Goal: Task Accomplishment & Management: Complete application form

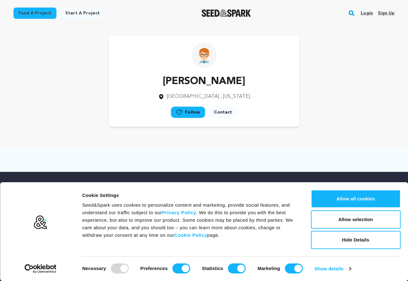
click at [385, 13] on link "Sign up" at bounding box center [386, 13] width 17 height 10
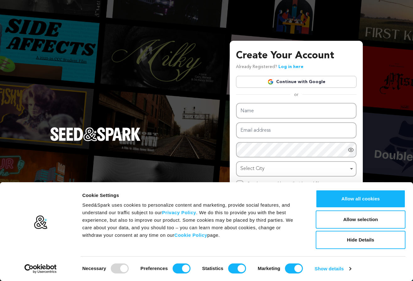
click at [315, 85] on link "Continue with Google" at bounding box center [296, 82] width 120 height 12
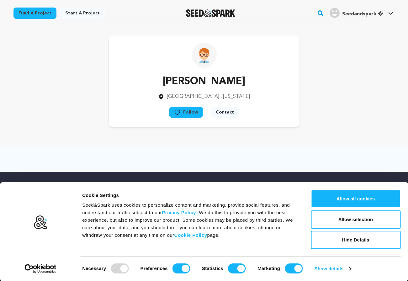
click at [205, 134] on div "Charles Jaye San Diego , California Follow" at bounding box center [203, 81] width 401 height 110
click at [367, 14] on span "Seedandspark �." at bounding box center [363, 14] width 43 height 5
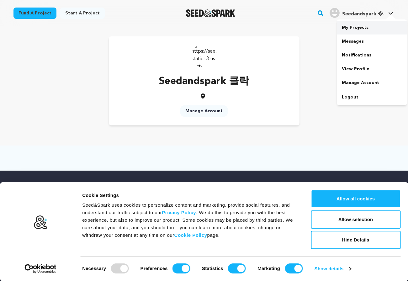
click at [362, 29] on link "My Projects" at bounding box center [372, 28] width 70 height 14
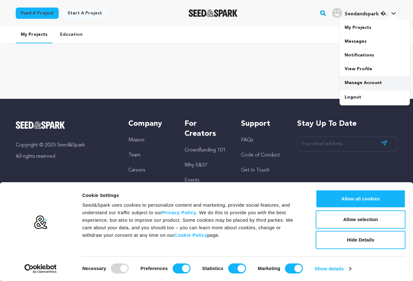
click at [368, 83] on link "Manage Account" at bounding box center [374, 83] width 70 height 14
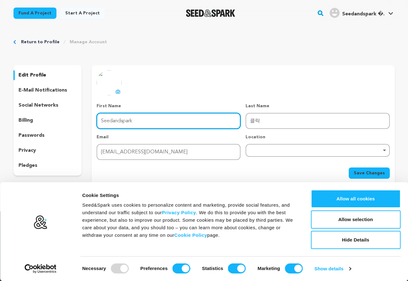
click at [157, 121] on input "Seedandspark" at bounding box center [169, 121] width 144 height 16
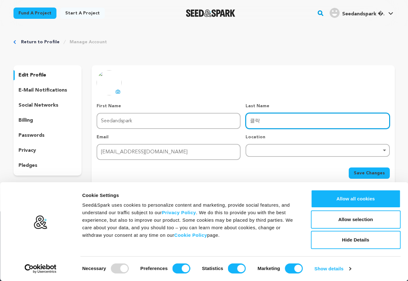
click at [268, 123] on input "클락" at bounding box center [318, 121] width 144 height 16
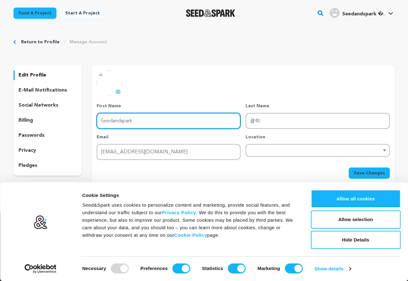
click at [165, 123] on input "Seedandspark" at bounding box center [169, 121] width 144 height 16
paste input "AI트레이딩"
type input "AI트레이딩"
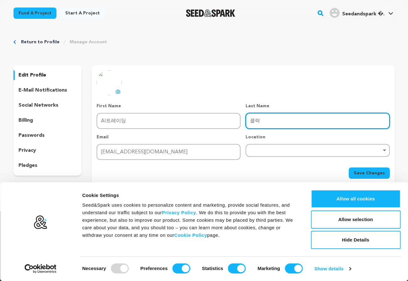
drag, startPoint x: 282, startPoint y: 120, endPoint x: 142, endPoint y: 121, distance: 139.2
click at [141, 121] on div "First Name First Name AI트레이딩 Last Name Last Name 클락 Email Email clack3221@gmail…" at bounding box center [243, 131] width 293 height 57
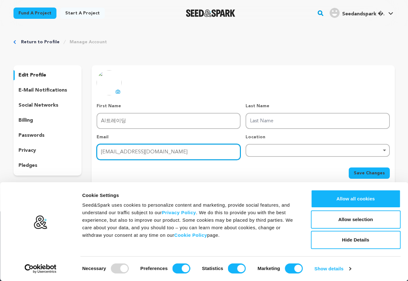
click at [182, 150] on input "clack3221@gmail.com" at bounding box center [169, 152] width 144 height 16
click at [304, 155] on div "Remove item" at bounding box center [318, 150] width 144 height 13
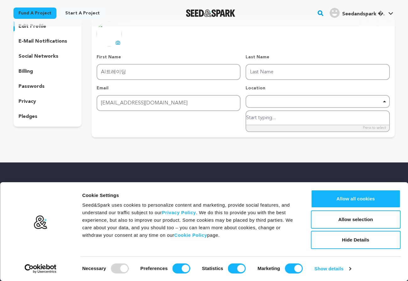
scroll to position [63, 0]
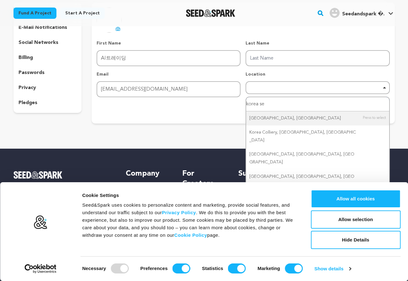
drag, startPoint x: 271, startPoint y: 101, endPoint x: 193, endPoint y: 103, distance: 78.1
click at [193, 103] on form "First Name First Name AI트레이딩 Last Name Last Name Email Email clack3221@gmail.co…" at bounding box center [243, 78] width 293 height 76
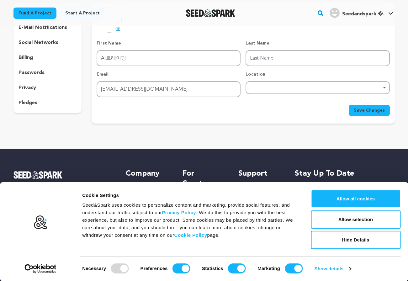
click at [299, 87] on div "Remove item" at bounding box center [318, 87] width 138 height 3
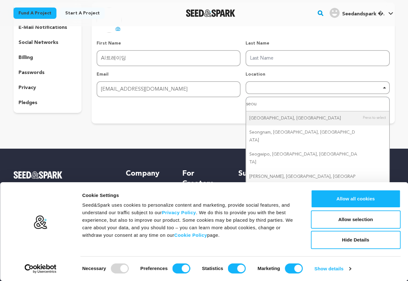
type input "seoul"
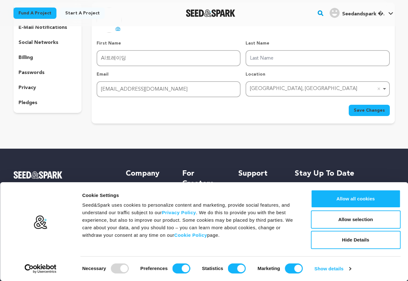
click at [276, 125] on div "Return to Profile Manage Account edit profile e-mail notifications social netwo…" at bounding box center [203, 51] width 401 height 175
click at [365, 109] on span "Save Changes" at bounding box center [369, 110] width 31 height 6
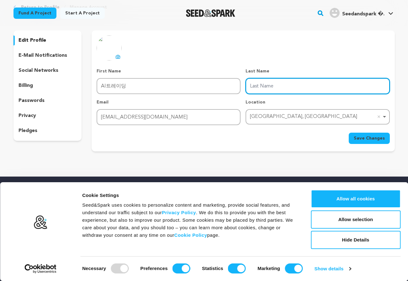
scroll to position [31, 0]
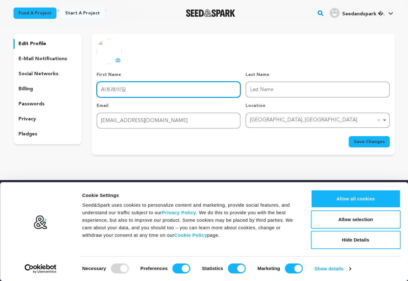
click at [134, 92] on input "AI트레이딩" at bounding box center [169, 90] width 144 height 16
drag, startPoint x: 134, startPoint y: 92, endPoint x: 109, endPoint y: 92, distance: 24.5
click at [109, 92] on input "AI트레이딩" at bounding box center [169, 90] width 144 height 16
type input "AI"
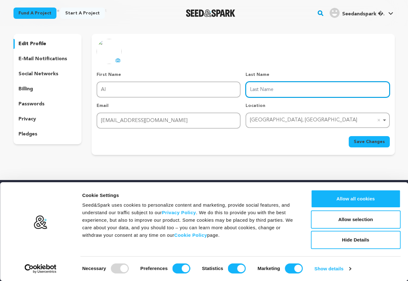
click at [325, 92] on input "Last Name" at bounding box center [318, 90] width 144 height 16
paste input "트레이딩"
type input "트레이딩"
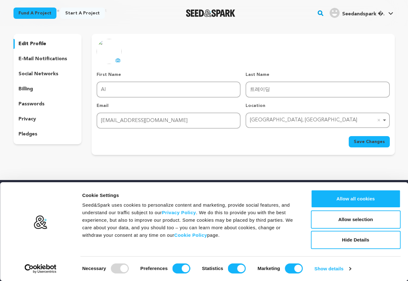
click at [305, 144] on div "Save Changes" at bounding box center [243, 141] width 293 height 11
click at [381, 139] on span "Save Changes" at bounding box center [369, 142] width 31 height 6
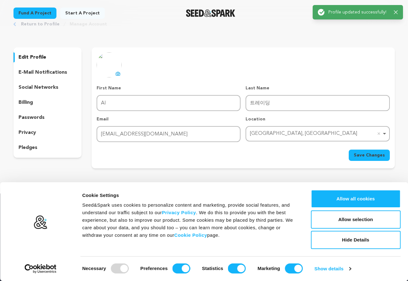
scroll to position [0, 0]
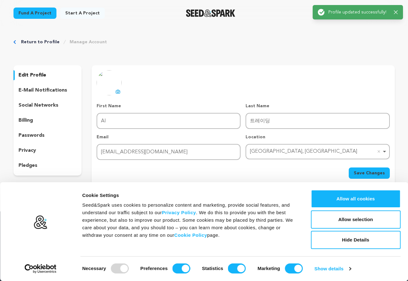
click at [117, 92] on icon at bounding box center [117, 91] width 5 height 5
click at [381, 173] on span "Save Changes" at bounding box center [369, 173] width 31 height 6
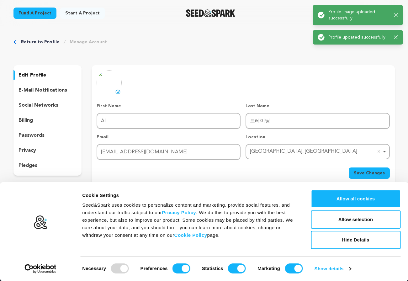
click at [52, 101] on div "social networks" at bounding box center [47, 105] width 68 height 10
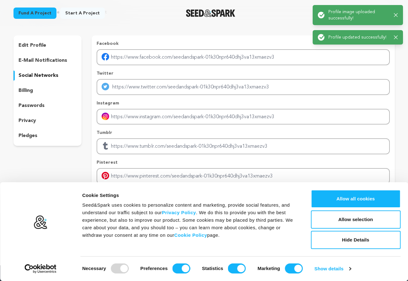
scroll to position [31, 0]
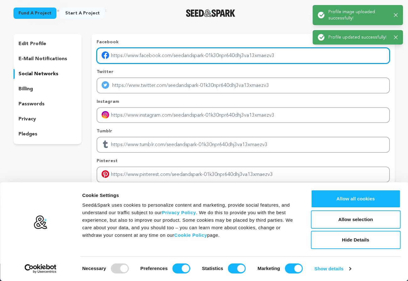
click at [210, 54] on input "Enter facebook profile link" at bounding box center [243, 56] width 293 height 16
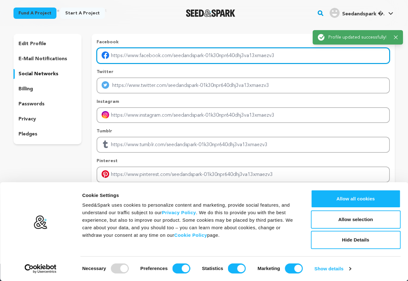
drag, startPoint x: 212, startPoint y: 56, endPoint x: 243, endPoint y: 60, distance: 31.0
click at [243, 60] on input "Enter facebook profile link" at bounding box center [243, 56] width 293 height 16
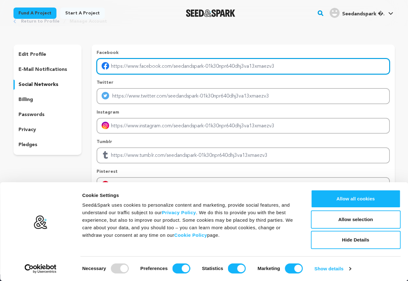
scroll to position [18, 0]
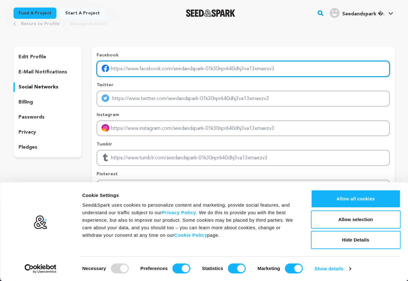
click at [169, 65] on input "Enter facebook profile link" at bounding box center [243, 69] width 293 height 16
paste input "https://www.facebook.com/profile.php?id=61579221454492"
type input "https://www.facebook.com/profile.php?id=61579221454492"
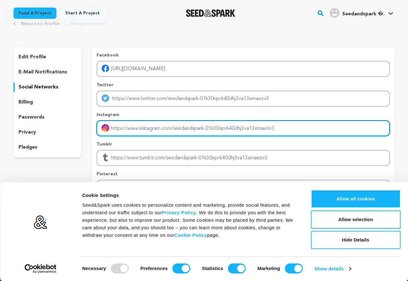
click at [144, 122] on input "Enter instagram handle link" at bounding box center [243, 128] width 293 height 16
paste input "https://www.instagram.com/aiautotrading/"
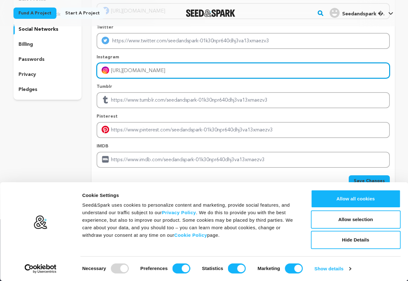
scroll to position [81, 0]
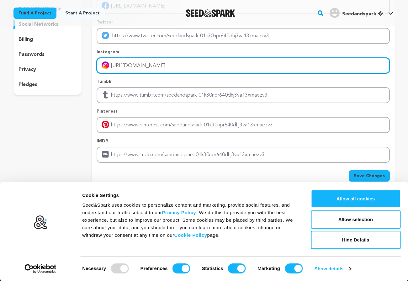
type input "https://www.instagram.com/aiautotrading/"
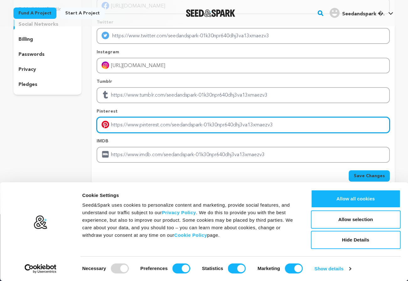
click at [147, 126] on input "Enter pinterest profile link" at bounding box center [243, 125] width 293 height 16
paste input "https://kr.pinterest.com/Aiautotrading/"
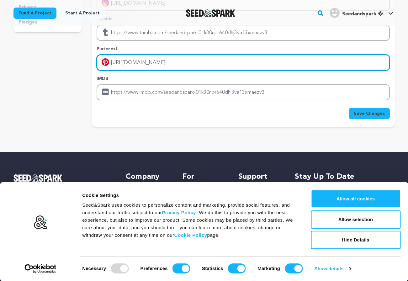
scroll to position [144, 0]
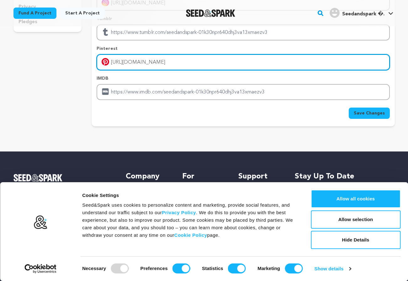
type input "https://kr.pinterest.com/Aiautotrading/"
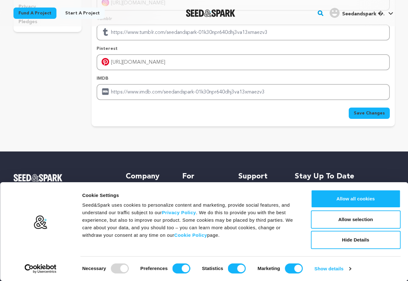
click at [370, 115] on span "Save Changes" at bounding box center [369, 113] width 31 height 6
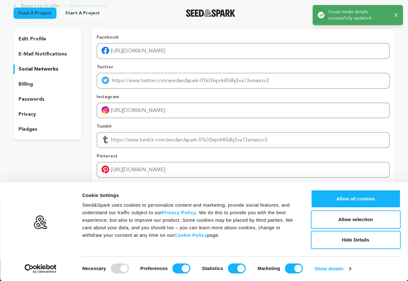
scroll to position [18, 0]
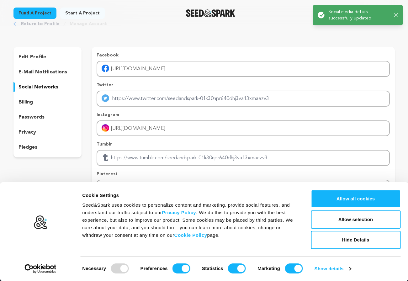
click at [41, 74] on p "e-mail notifications" at bounding box center [42, 72] width 49 height 8
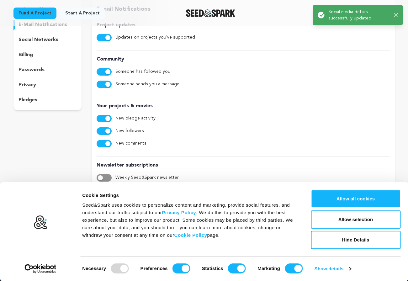
scroll to position [50, 0]
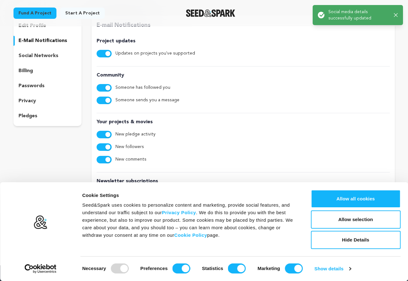
click at [102, 50] on button "button" at bounding box center [104, 54] width 15 height 8
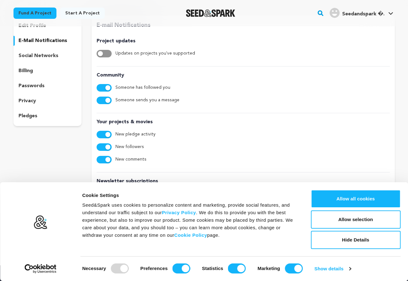
click at [102, 86] on button "button" at bounding box center [104, 88] width 15 height 8
click at [103, 98] on button "button" at bounding box center [104, 101] width 15 height 8
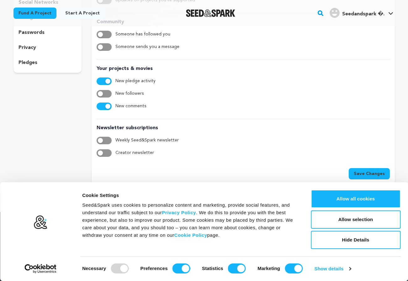
scroll to position [112, 0]
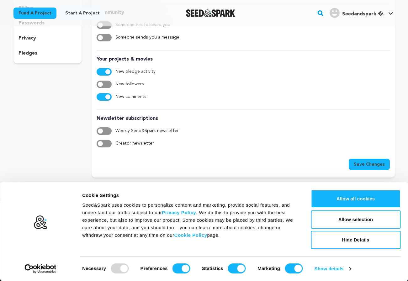
click at [104, 70] on button "button" at bounding box center [104, 72] width 15 height 8
click at [98, 89] on div "Your projects & movies New pledge activity New followers New comments" at bounding box center [243, 77] width 293 height 54
click at [102, 91] on div "Your projects & movies New pledge activity New followers New comments" at bounding box center [243, 77] width 293 height 54
click at [103, 94] on button "button" at bounding box center [104, 97] width 15 height 8
click at [375, 167] on span "Save Changes" at bounding box center [369, 164] width 31 height 6
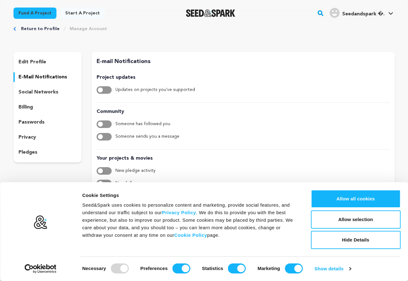
scroll to position [0, 0]
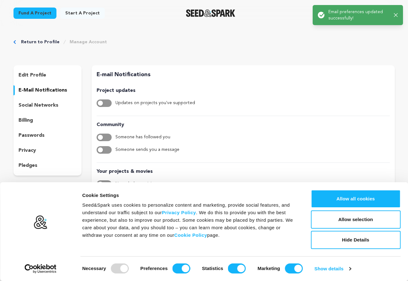
click at [20, 124] on div "billing" at bounding box center [47, 120] width 68 height 10
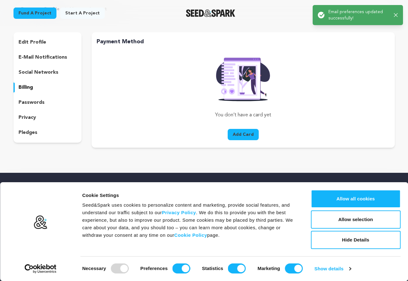
scroll to position [31, 0]
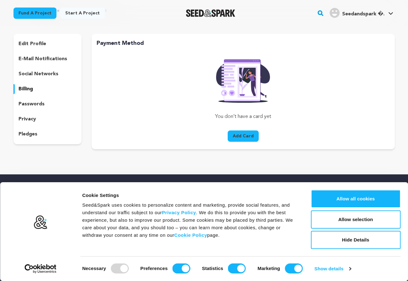
click at [25, 119] on p "privacy" at bounding box center [27, 119] width 18 height 8
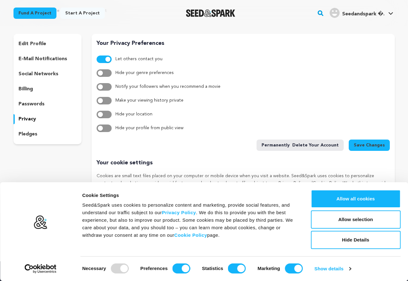
click at [28, 133] on p "pledges" at bounding box center [27, 134] width 19 height 8
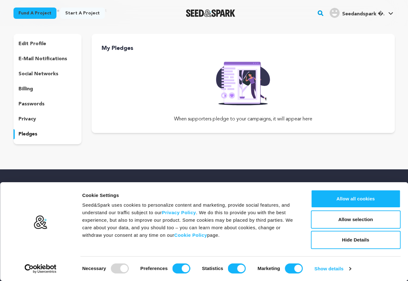
click at [26, 120] on p "privacy" at bounding box center [27, 119] width 18 height 8
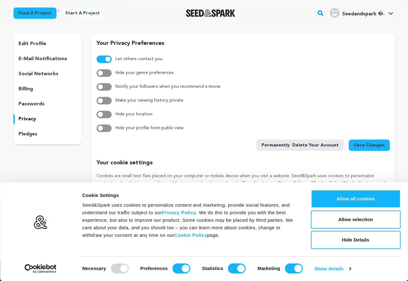
drag, startPoint x: 30, startPoint y: 78, endPoint x: 30, endPoint y: 82, distance: 3.8
click at [30, 79] on div "social networks" at bounding box center [47, 74] width 68 height 10
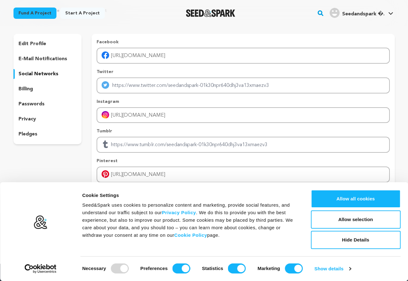
click at [30, 86] on p "billing" at bounding box center [25, 89] width 14 height 8
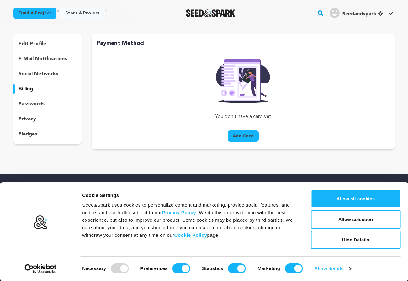
click at [30, 76] on p "social networks" at bounding box center [38, 74] width 40 height 8
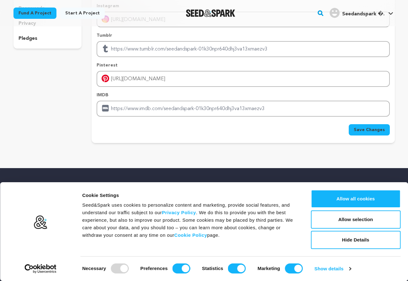
scroll to position [125, 0]
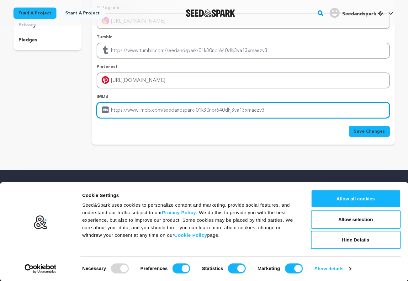
click at [197, 114] on input "Enter IMDB profile link" at bounding box center [243, 110] width 293 height 16
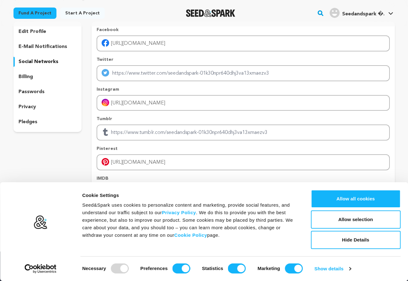
scroll to position [31, 0]
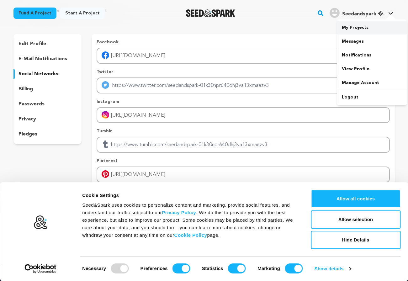
click at [353, 31] on link "My Projects" at bounding box center [372, 28] width 70 height 14
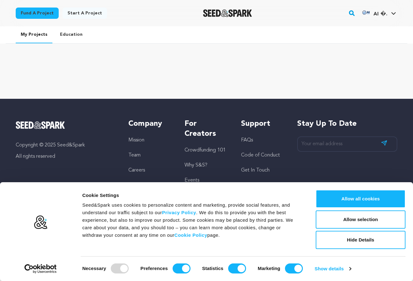
click at [365, 13] on img "AI �.'s Profile" at bounding box center [366, 13] width 10 height 10
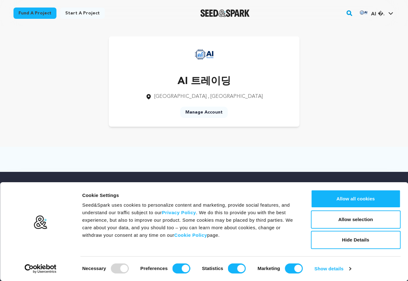
click at [208, 114] on link "Manage Account" at bounding box center [203, 112] width 47 height 11
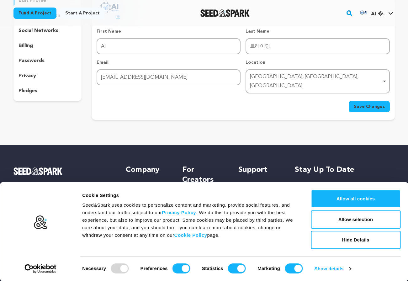
scroll to position [91, 0]
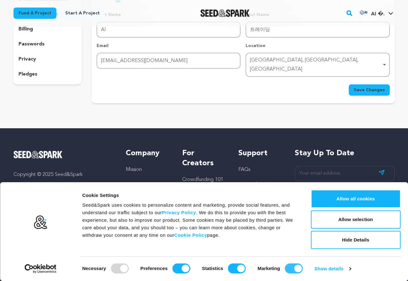
click at [289, 272] on input "Marketing" at bounding box center [294, 268] width 18 height 10
checkbox input "false"
click at [228, 269] on input "Statistics" at bounding box center [237, 268] width 18 height 10
checkbox input "false"
click at [172, 268] on input "Preferences" at bounding box center [181, 268] width 18 height 10
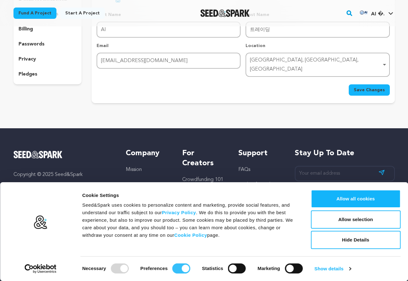
checkbox input "false"
click at [347, 245] on button "Hide Details" at bounding box center [356, 240] width 90 height 18
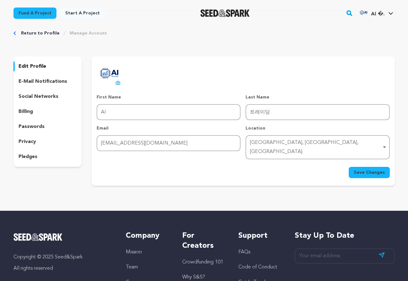
scroll to position [0, 0]
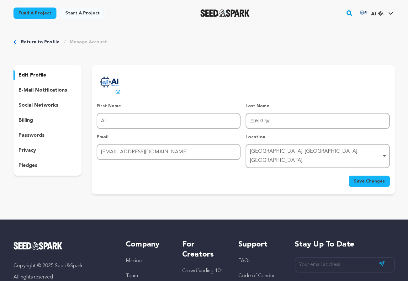
click at [87, 15] on link "Start a project" at bounding box center [82, 13] width 45 height 11
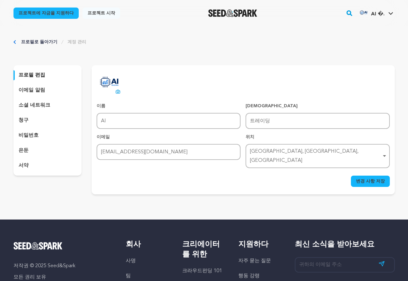
click at [71, 40] on font "계정 관리" at bounding box center [76, 42] width 19 height 4
click at [75, 44] on font "계정 관리" at bounding box center [76, 42] width 19 height 4
click at [38, 39] on link "프로필로 돌아가기" at bounding box center [39, 42] width 36 height 6
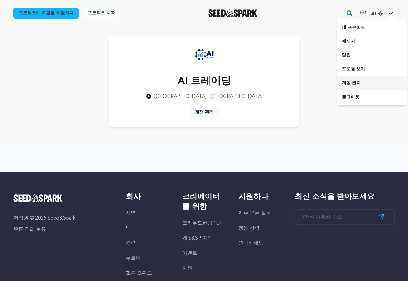
click at [354, 81] on font "계정 관리" at bounding box center [351, 83] width 19 height 4
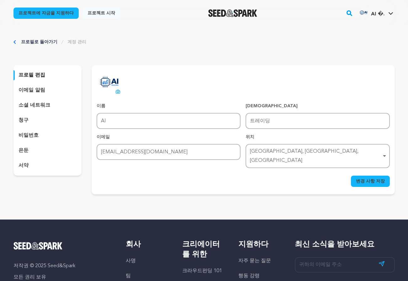
click at [96, 13] on font "프로젝트 시작" at bounding box center [101, 13] width 28 height 4
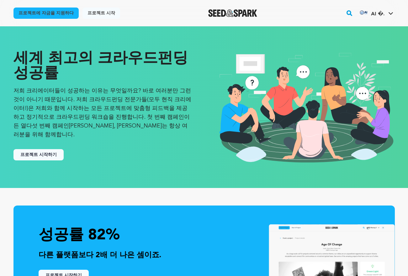
click at [45, 152] on font "프로젝트 시작하기" at bounding box center [38, 155] width 36 height 6
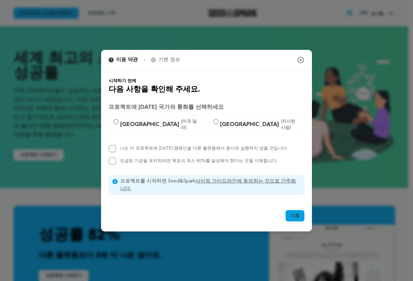
click at [301, 58] on icon "button" at bounding box center [301, 60] width 8 height 8
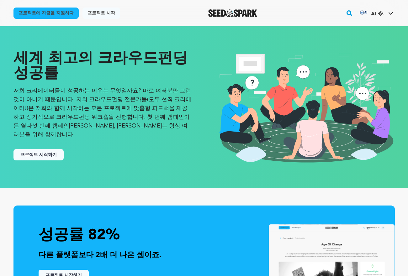
click at [56, 144] on div "프로젝트 시작하기" at bounding box center [102, 152] width 178 height 16
click at [54, 153] on font "프로젝트 시작하기" at bounding box center [38, 155] width 36 height 4
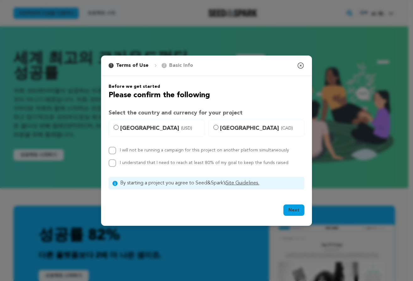
click at [179, 71] on div "1 Terms of Use 2 Basic Info You started your project!" at bounding box center [152, 65] width 88 height 15
click at [178, 67] on p "Basic Info" at bounding box center [181, 66] width 24 height 8
click at [165, 123] on label "United States (USD)" at bounding box center [156, 128] width 96 height 17
click at [119, 125] on input "United States (USD)" at bounding box center [116, 127] width 5 height 5
radio input "true"
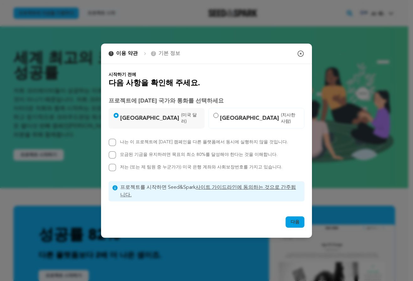
click at [140, 141] on font "나는 이 프로젝트에 대한 캠페인을 다른 플랫폼에서 동시에 실행하지 않을 것입니다." at bounding box center [204, 142] width 168 height 4
click at [116, 141] on input "나는 이 프로젝트에 대한 캠페인을 다른 플랫폼에서 동시에 실행하지 않을 것입니다." at bounding box center [112, 143] width 8 height 8
checkbox input "true"
click at [141, 152] on font "모금된 기금을 유지하려면 목표의 최소 80%를 달성해야 한다는 것을 이해합니다." at bounding box center [198, 154] width 157 height 4
click at [116, 151] on input "모금된 기금을 유지하려면 목표의 최소 80%를 달성해야 한다는 것을 이해합니다." at bounding box center [112, 155] width 8 height 8
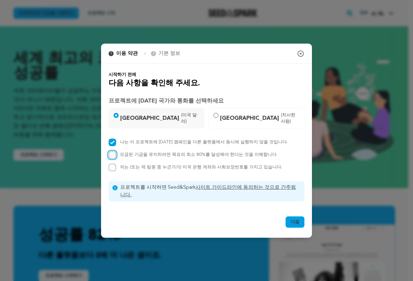
checkbox input "true"
click at [300, 220] on button "다음" at bounding box center [294, 221] width 19 height 11
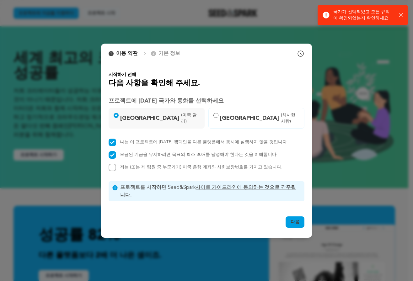
click at [199, 166] on font "저는 (또는 제 팀원 중 누군가가) 미국 은행 계좌와 사회보장번호를 가지고 있습니다." at bounding box center [201, 167] width 162 height 4
click at [116, 166] on input "저는 (또는 제 팀원 중 누군가가) 미국 은행 계좌와 사회보장번호를 가지고 있습니다." at bounding box center [112, 168] width 8 height 8
checkbox input "true"
click at [286, 220] on button "다음" at bounding box center [294, 221] width 19 height 11
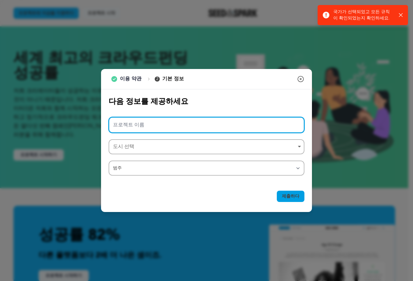
click at [187, 124] on input "프로젝트 이름" at bounding box center [206, 125] width 196 height 16
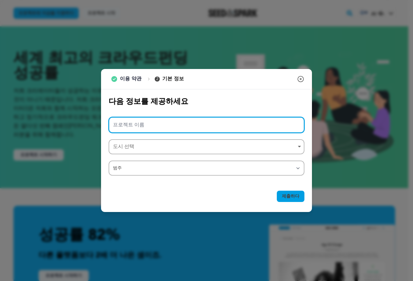
click at [174, 122] on input "프로젝트 이름" at bounding box center [206, 125] width 196 height 16
paste input "비트코인 자동매매 : AI트레이딩, 가상화폐 자동매매, 암호화폐 자동매매"
click at [165, 145] on div "도시 선택 항목 제거" at bounding box center [204, 146] width 183 height 9
type input "비트코인 자동매매 : AI트레이딩, 가상화폐 자동매매, 암호화폐 자동매매"
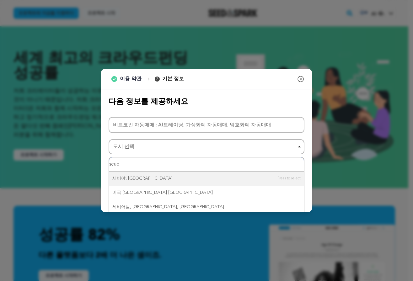
type input "seuol"
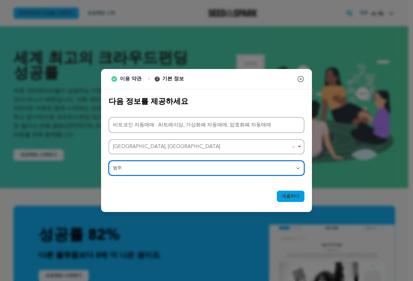
click at [163, 170] on select "범주 영화 특집 단편 영화 시리즈 영화제 회사 뮤직 비디오 VR 체험 지세도 아티스트 레지던시 예술 및 사진 집단 춤 계략 음악 라디오 및 팟…" at bounding box center [206, 168] width 196 height 15
click at [108, 161] on select "범주 영화 특집 단편 영화 시리즈 영화제 회사 뮤직 비디오 VR 체험 지세도 아티스트 레지던시 예술 및 사진 집단 춤 계략 음악 라디오 및 팟…" at bounding box center [206, 168] width 196 height 15
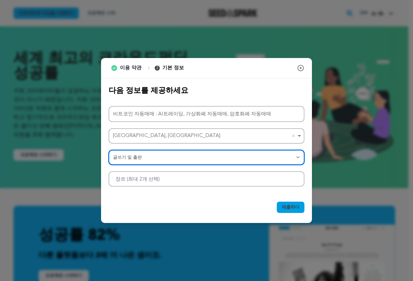
click at [244, 186] on div at bounding box center [206, 178] width 196 height 15
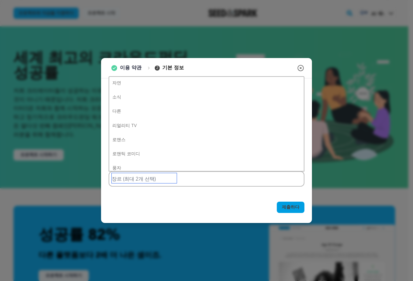
scroll to position [345, 0]
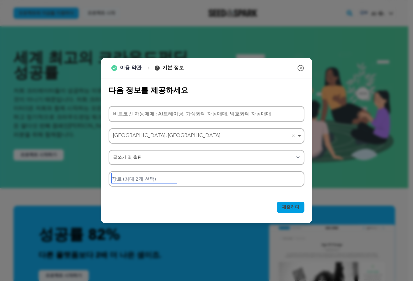
click at [153, 182] on input "장르 (최대 2개 선택)" at bounding box center [144, 178] width 65 height 10
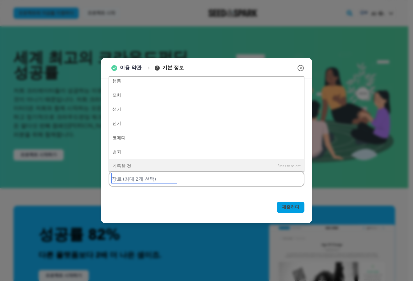
scroll to position [0, 0]
click at [169, 196] on div "제출하다 알겠습니다. 알겠습니다." at bounding box center [206, 208] width 211 height 29
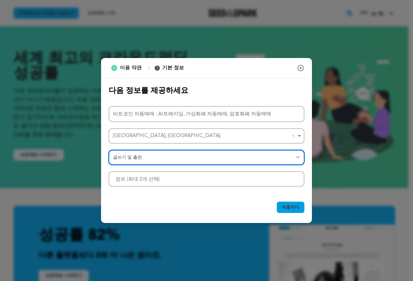
click at [150, 158] on select "범주 영화 특집 단편 영화 시리즈 영화제 회사 뮤직 비디오 VR 체험 지세도 아티스트 레지던시 예술 및 사진 집단 춤 계략 음악 라디오 및 팟…" at bounding box center [206, 157] width 196 height 15
click at [108, 150] on select "범주 영화 특집 단편 영화 시리즈 영화제 회사 뮤직 비디오 VR 체험 지세도 아티스트 레지던시 예술 및 사진 집단 춤 계략 음악 라디오 및 팟…" at bounding box center [206, 157] width 196 height 15
click at [149, 184] on div at bounding box center [206, 178] width 196 height 15
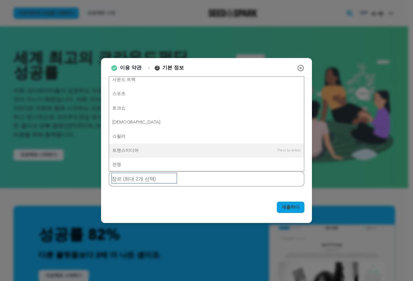
scroll to position [501, 0]
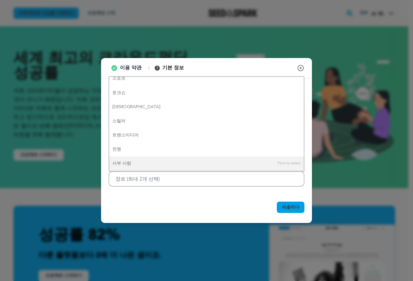
drag, startPoint x: 177, startPoint y: 203, endPoint x: 174, endPoint y: 198, distance: 5.1
click at [175, 200] on div "제출하다 알겠습니다. 알겠습니다." at bounding box center [206, 208] width 211 height 29
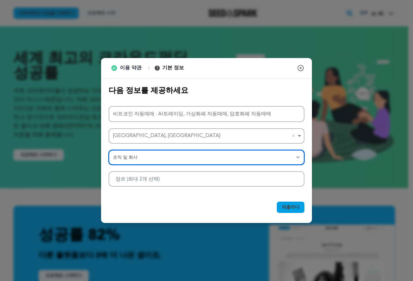
click at [161, 157] on select "범주 영화 특집 단편 영화 시리즈 영화제 회사 뮤직 비디오 VR 체험 지세도 아티스트 레지던시 예술 및 사진 집단 춤 계략 음악 라디오 및 팟…" at bounding box center [206, 157] width 196 height 15
select select "10117"
click at [108, 150] on select "범주 영화 특집 단편 영화 시리즈 영화제 회사 뮤직 비디오 VR 체험 지세도 아티스트 레지던시 예술 및 사진 집단 춤 계략 음악 라디오 및 팟…" at bounding box center [206, 157] width 196 height 15
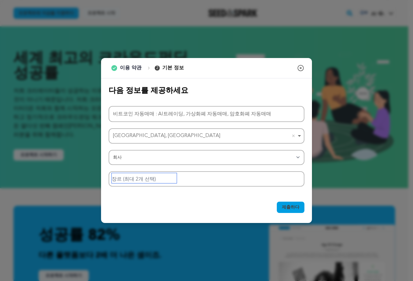
click at [145, 181] on input "장르 (최대 2개 선택)" at bounding box center [144, 178] width 65 height 10
click at [162, 189] on div "다음 정보를 제공하세요 프로젝트 이름 비트코인 자동매매 : AI트레이딩, 가상화폐 자동매매, 암호화폐 자동매매 서울, 대한민국 서울, 대한민국…" at bounding box center [206, 136] width 211 height 116
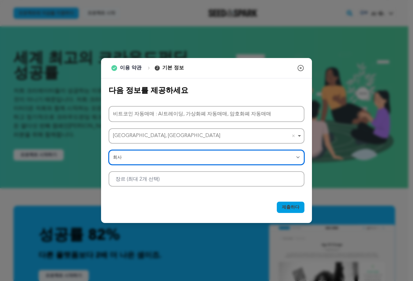
click at [161, 158] on select "범주 영화 특집 단편 영화 시리즈 영화제 회사 뮤직 비디오 VR 체험 지세도 아티스트 레지던시 예술 및 사진 집단 춤 계략 음악 라디오 및 팟…" at bounding box center [206, 157] width 196 height 15
click at [108, 150] on select "범주 영화 특집 단편 영화 시리즈 영화제 회사 뮤직 비디오 VR 체험 지세도 아티스트 레지던시 예술 및 사진 집단 춤 계략 음악 라디오 및 팟…" at bounding box center [206, 157] width 196 height 15
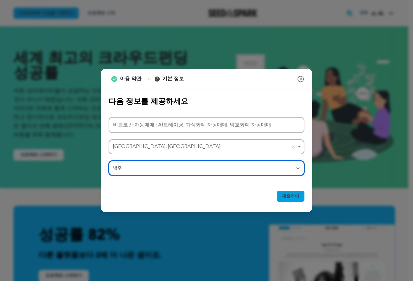
click at [142, 164] on select "범주 영화 특집 단편 영화 시리즈 영화제 회사 뮤직 비디오 VR 체험 지세도 아티스트 레지던시 예술 및 사진 집단 춤 계략 음악 라디오 및 팟…" at bounding box center [206, 168] width 196 height 15
click at [108, 161] on select "범주 영화 특집 단편 영화 시리즈 영화제 회사 뮤직 비디오 VR 체험 지세도 아티스트 레지던시 예술 및 사진 집단 춤 계략 음악 라디오 및 팟…" at bounding box center [206, 168] width 196 height 15
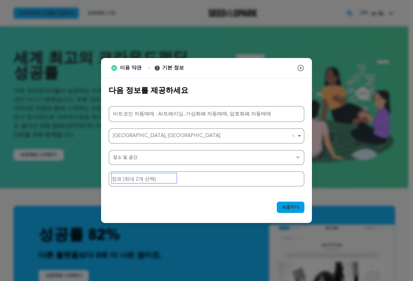
click at [138, 177] on input "장르 (최대 2개 선택)" at bounding box center [144, 178] width 65 height 10
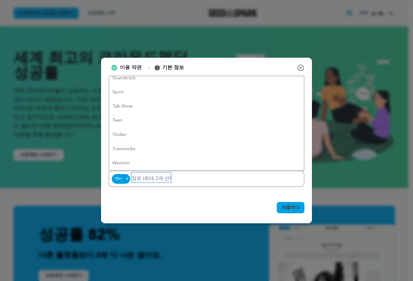
scroll to position [0, 0]
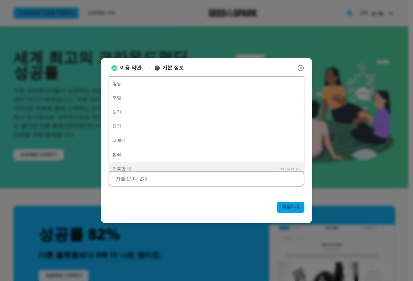
click at [122, 190] on div "다음 정보를 제공하세요 프로젝트 이름 비트코인 자동매매 : AI트레이딩, 가상화폐 자동매매, 암호화폐 자동매매 서울, 대한민국 서울, 대한민국…" at bounding box center [206, 136] width 211 height 116
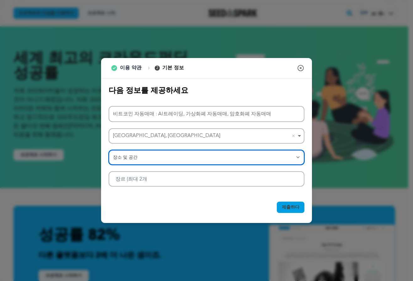
click at [125, 163] on select "범주 영화 특집 단편 영화 시리즈 영화제 회사 뮤직 비디오 VR 체험 지세도 아티스트 레지던시 예술 및 사진 집단 춤 계략 음악 라디오 및 팟…" at bounding box center [206, 157] width 196 height 15
select select "10894"
click at [108, 150] on select "범주 영화 특집 단편 영화 시리즈 영화제 회사 뮤직 비디오 VR 체험 지세도 아티스트 레지던시 예술 및 사진 집단 춤 계략 음악 라디오 및 팟…" at bounding box center [206, 157] width 196 height 15
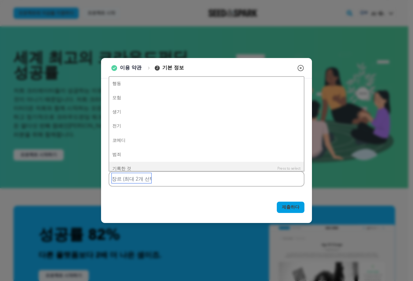
click at [137, 181] on input "장르 (최대 2개 선택)" at bounding box center [132, 178] width 40 height 10
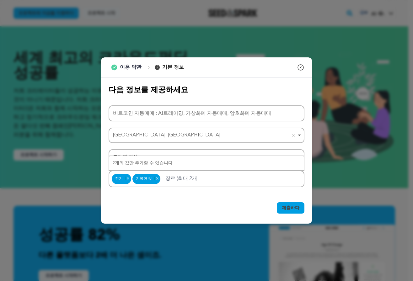
click at [284, 210] on font "제출하다" at bounding box center [291, 208] width 18 height 4
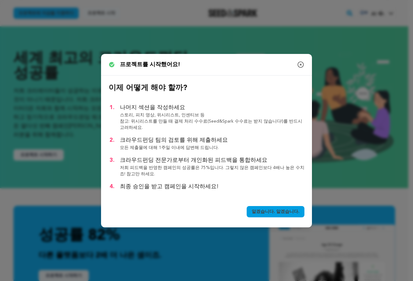
drag, startPoint x: 139, startPoint y: 106, endPoint x: 174, endPoint y: 119, distance: 37.9
click at [174, 119] on div "나머지 섹션을 작성하세요 스토리, 피치 영상, 위시리스트, 인센티브 등 참고: 위시리스트를 만들 때 결제 처리 수수료(Seed&Spark 수수…" at bounding box center [212, 117] width 184 height 28
drag, startPoint x: 187, startPoint y: 120, endPoint x: 204, endPoint y: 131, distance: 20.0
click at [204, 131] on ol "나머지 섹션을 작성하세요 스토리, 피치 영상, 위시리스트, 인센티브 등 참고: 위시리스트를 만들 때 결제 처리 수수료(Seed&Spark 수수…" at bounding box center [210, 147] width 188 height 88
drag, startPoint x: 156, startPoint y: 120, endPoint x: 193, endPoint y: 129, distance: 37.8
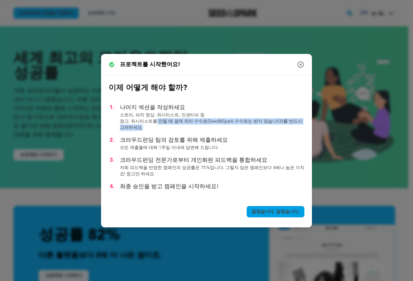
click at [163, 125] on p "참고: 위시리스트를 만들 때 결제 처리 수수료(Seed&Spark 수수료는 받지 않습니다!)를 반드시 고려하세요." at bounding box center [212, 124] width 184 height 13
drag, startPoint x: 195, startPoint y: 138, endPoint x: 210, endPoint y: 146, distance: 17.0
click at [202, 142] on font "크라우드펀딩 팀의 검토를 위해 제출하세요" at bounding box center [174, 140] width 108 height 6
click at [162, 149] on div "크라우드펀딩 팀의 검토를 위해 제출하세요 모든 제출물에 대해 1주일 이내에 답변해 드립니다." at bounding box center [212, 143] width 184 height 15
drag, startPoint x: 203, startPoint y: 157, endPoint x: 214, endPoint y: 162, distance: 12.1
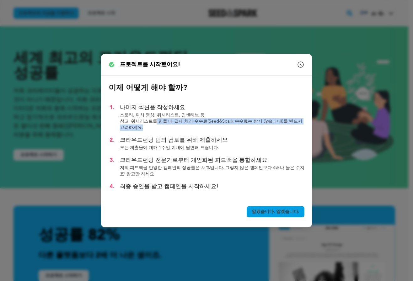
click at [208, 159] on ol "나머지 섹션을 작성하세요 스토리, 피치 영상, 위시리스트, 인센티브 등 참고: 위시리스트를 만들 때 결제 처리 수수료(Seed&Spark 수수…" at bounding box center [210, 147] width 188 height 88
drag, startPoint x: 228, startPoint y: 162, endPoint x: 235, endPoint y: 166, distance: 8.3
click at [235, 166] on div "크라우드펀딩 전문가로부터 개인화된 피드백을 통합하세요 저희 피드백을 반영한 캠페인의 성공률은 75%입니다. 그렇지 않은 캠페인보다 4배나 높은…" at bounding box center [212, 166] width 184 height 21
drag, startPoint x: 195, startPoint y: 160, endPoint x: 224, endPoint y: 168, distance: 30.0
click at [209, 165] on div "크라우드펀딩 전문가로부터 개인화된 피드백을 통합하세요 저희 피드백을 반영한 캠페인의 성공률은 75%입니다. 그렇지 않은 캠페인보다 4배나 높은…" at bounding box center [212, 166] width 184 height 21
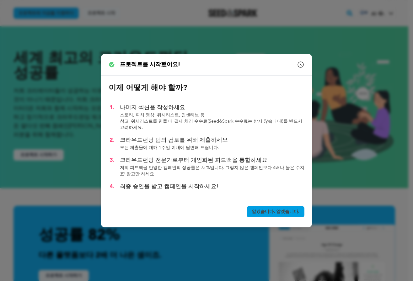
drag, startPoint x: 224, startPoint y: 168, endPoint x: 247, endPoint y: 173, distance: 23.0
click at [232, 170] on p "저희 피드백을 반영한 캠페인의 성공률은 75%입니다. 그렇지 않은 캠페인보다 4배나 높은 수치죠! 참고만 하세요." at bounding box center [212, 171] width 184 height 13
drag, startPoint x: 250, startPoint y: 168, endPoint x: 264, endPoint y: 180, distance: 18.2
click at [260, 178] on ol "나머지 섹션을 작성하세요 스토리, 피치 영상, 위시리스트, 인센티브 등 참고: 위시리스트를 만들 때 결제 처리 수수료(Seed&Spark 수수…" at bounding box center [210, 147] width 188 height 88
drag, startPoint x: 161, startPoint y: 188, endPoint x: 207, endPoint y: 203, distance: 48.5
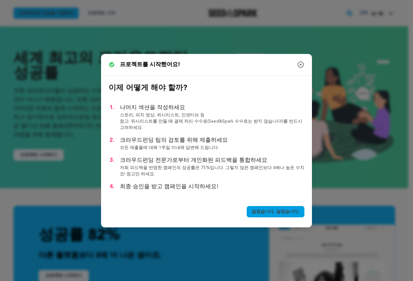
click at [194, 200] on div "1 이용 약관 2 기본 정보 프로젝트를 시작했어요! 모달 닫기 이제 어떻게 해야 할까?" at bounding box center [206, 140] width 211 height 173
click at [287, 214] on font "알겠습니다. 알겠습니다." at bounding box center [275, 211] width 48 height 4
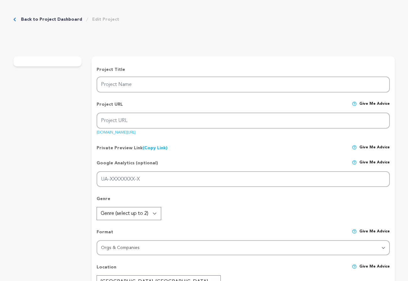
type input "비트코인 자동매매 : AI트레이딩, 가상화폐 자동매매, 암호화폐 자동매매"
type input "ai-3"
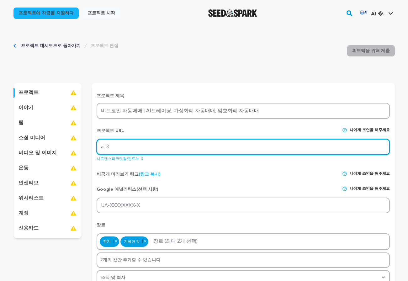
click at [160, 149] on input "ai-3" at bounding box center [243, 147] width 293 height 16
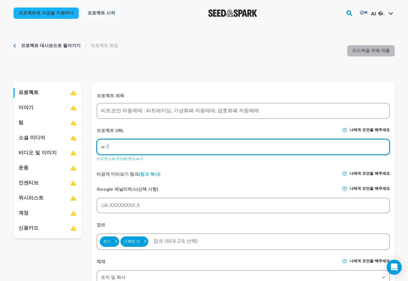
drag, startPoint x: 160, startPoint y: 149, endPoint x: 78, endPoint y: 141, distance: 82.2
click at [145, 148] on input "ai-3" at bounding box center [243, 147] width 293 height 16
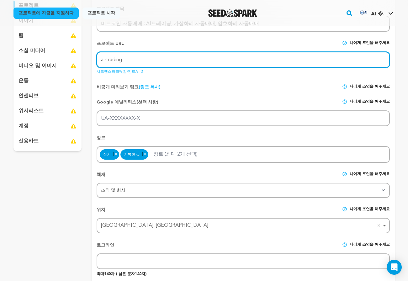
scroll to position [125, 0]
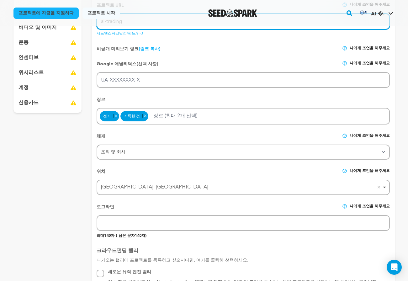
type input "ai-trading"
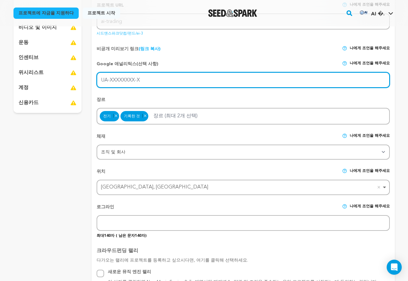
click at [143, 80] on input "UA-XXXXXXXX-X" at bounding box center [243, 80] width 293 height 16
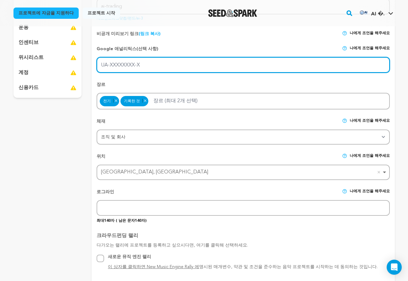
scroll to position [219, 0]
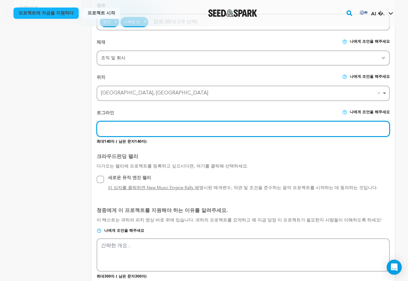
click at [208, 135] on input "text" at bounding box center [243, 129] width 293 height 16
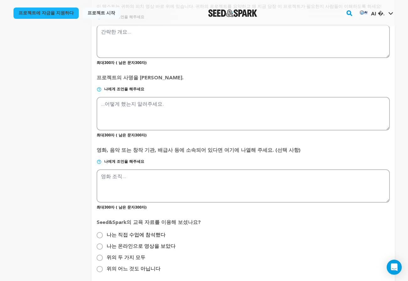
scroll to position [564, 0]
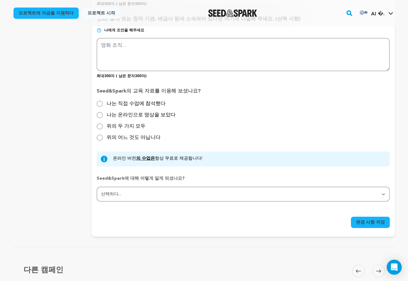
click at [231, 124] on div "위의 두 가지 모두" at bounding box center [243, 127] width 293 height 8
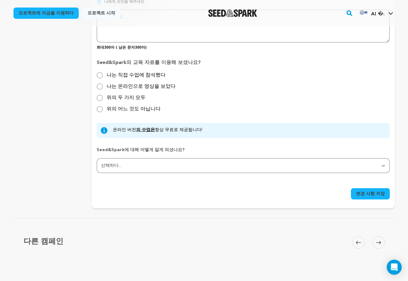
scroll to position [721, 0]
